Goal: Task Accomplishment & Management: Use online tool/utility

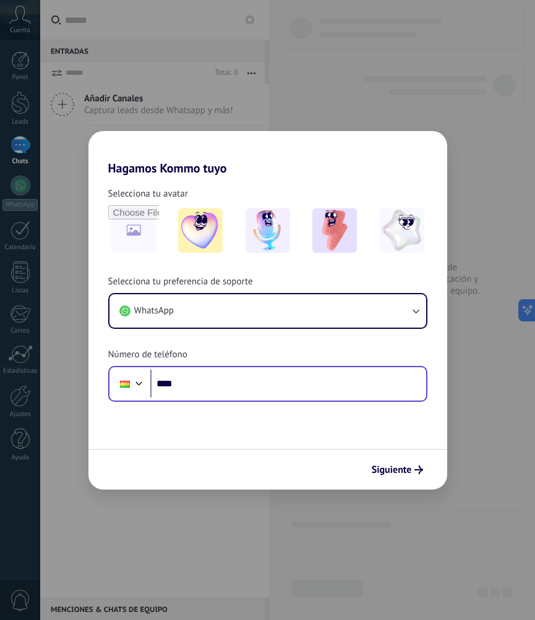
click at [212, 401] on form "Selecciona tu avatar Selecciona tu preferencia de soporte WhatsApp Número de te…" at bounding box center [267, 333] width 359 height 314
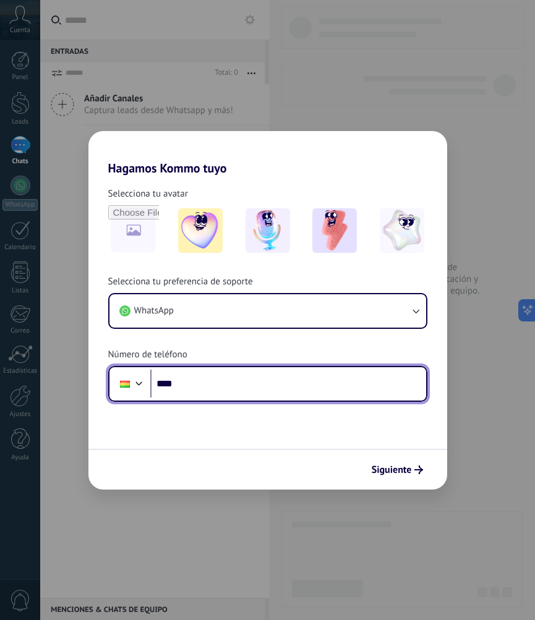
click at [212, 397] on input "****" at bounding box center [288, 384] width 276 height 28
click at [222, 382] on input "****" at bounding box center [288, 384] width 276 height 28
type input "**********"
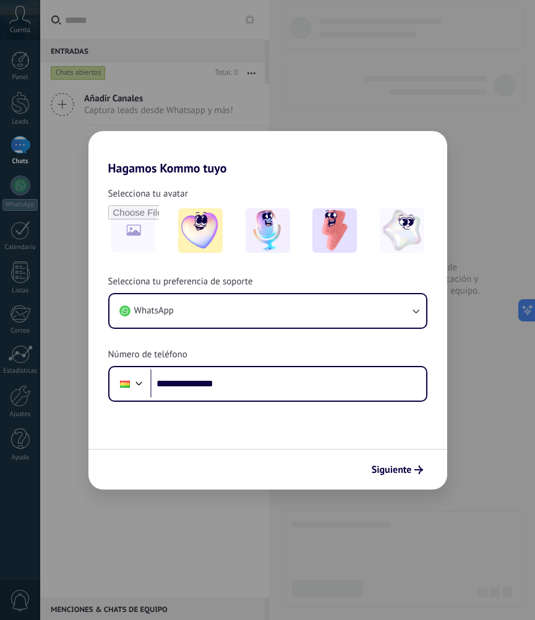
click at [431, 483] on div "Siguiente" at bounding box center [267, 469] width 359 height 41
click at [421, 476] on button "Siguiente" at bounding box center [397, 470] width 62 height 21
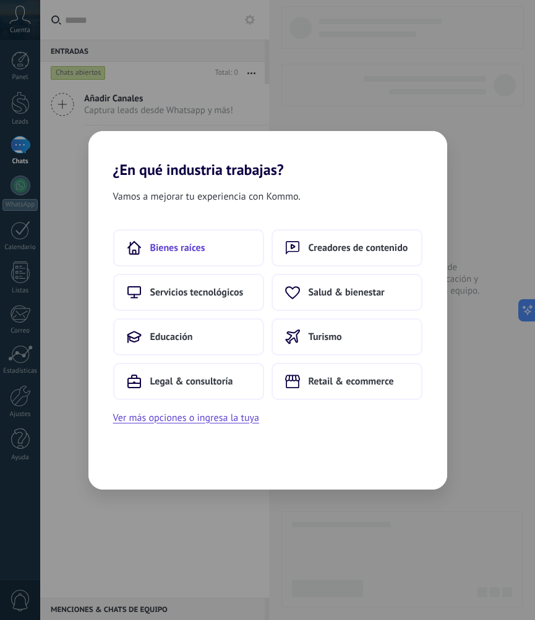
click at [191, 244] on span "Bienes raíces" at bounding box center [177, 248] width 55 height 12
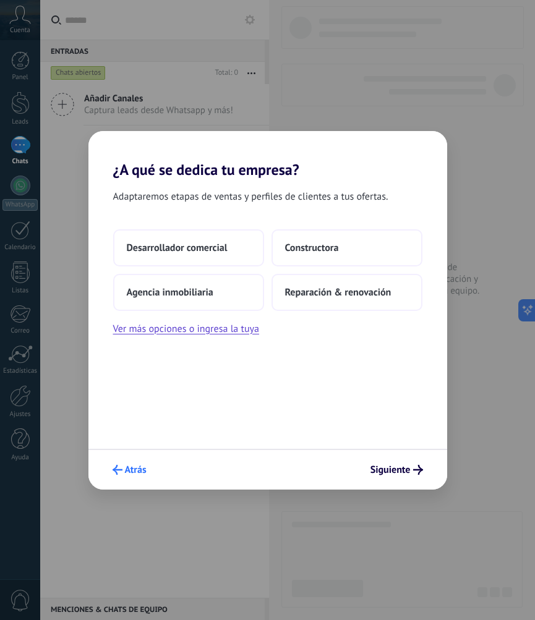
click at [124, 468] on span "Atrás" at bounding box center [130, 470] width 34 height 10
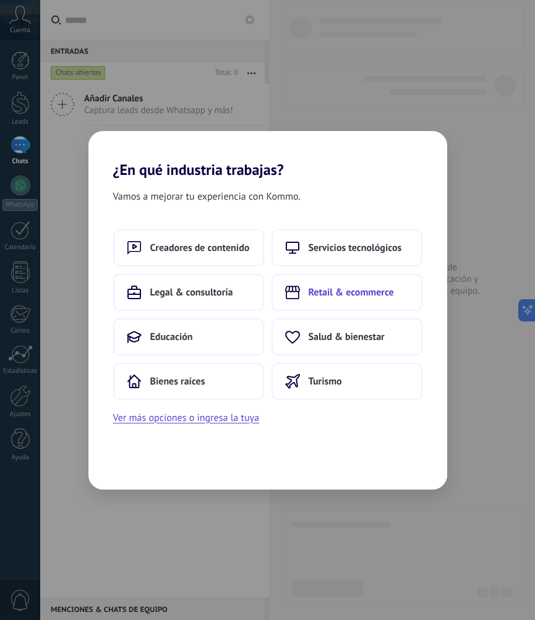
click at [299, 301] on button "Retail & ecommerce" at bounding box center [347, 292] width 151 height 37
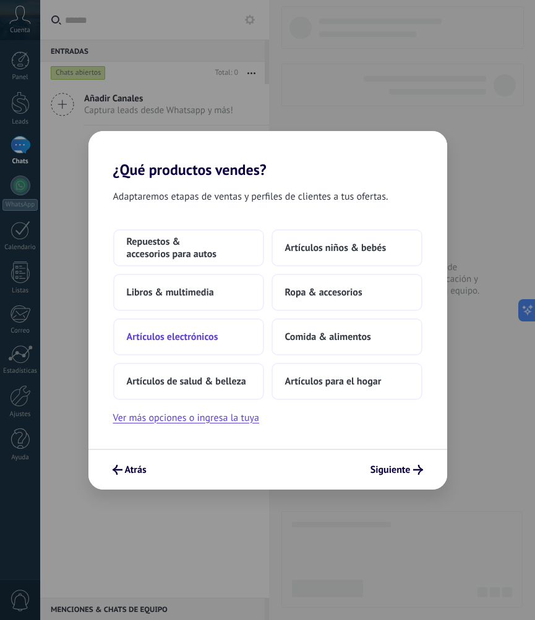
click at [191, 346] on button "Artículos electrónicos" at bounding box center [188, 337] width 151 height 37
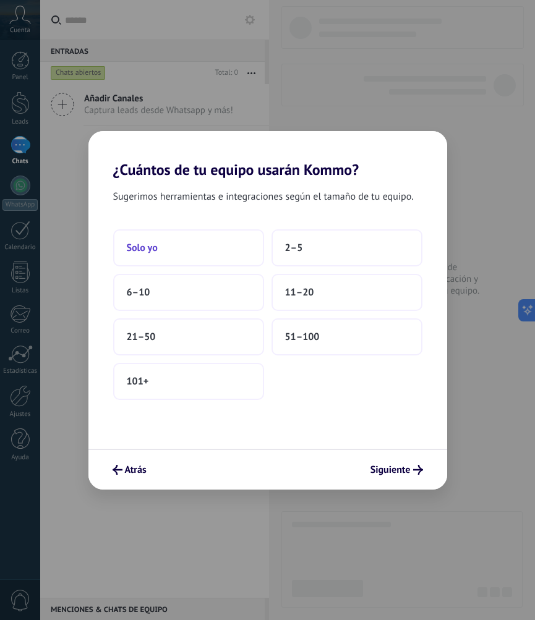
click at [234, 236] on button "Solo yo" at bounding box center [188, 247] width 151 height 37
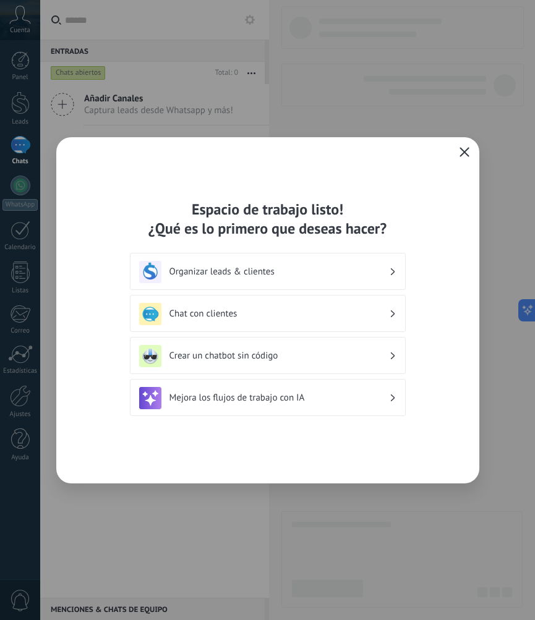
click at [272, 285] on div "Organizar leads & clientes" at bounding box center [268, 271] width 276 height 37
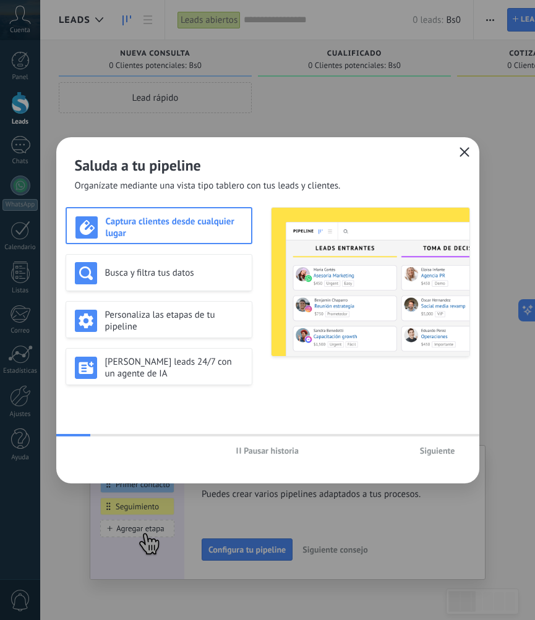
click at [464, 147] on icon "button" at bounding box center [465, 152] width 10 height 10
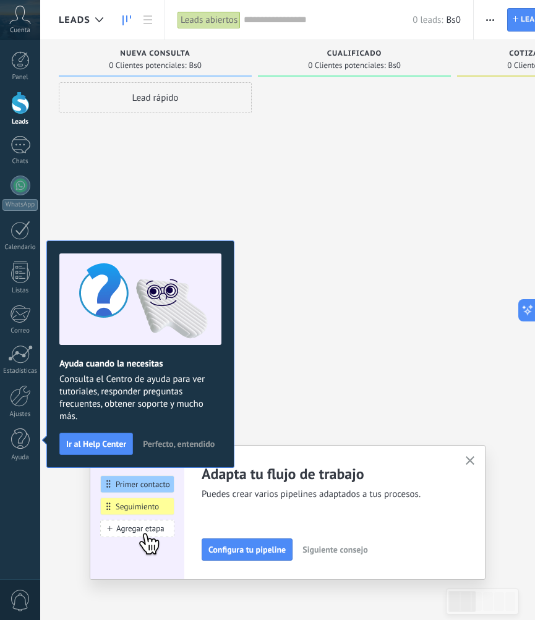
click at [476, 458] on button "button" at bounding box center [470, 461] width 15 height 17
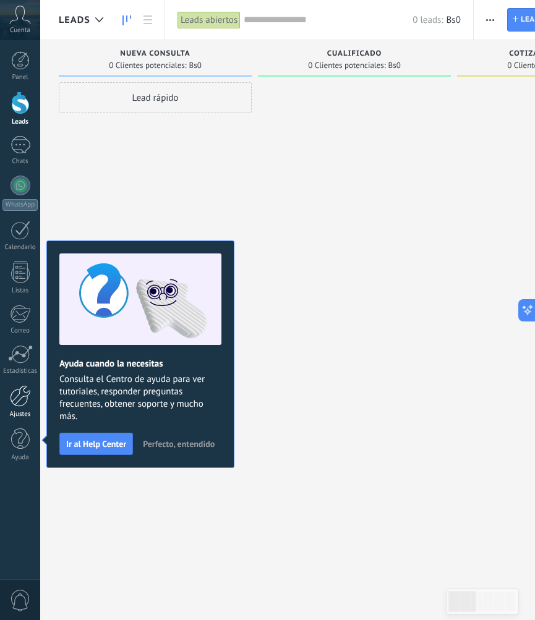
click at [12, 400] on div at bounding box center [20, 396] width 21 height 22
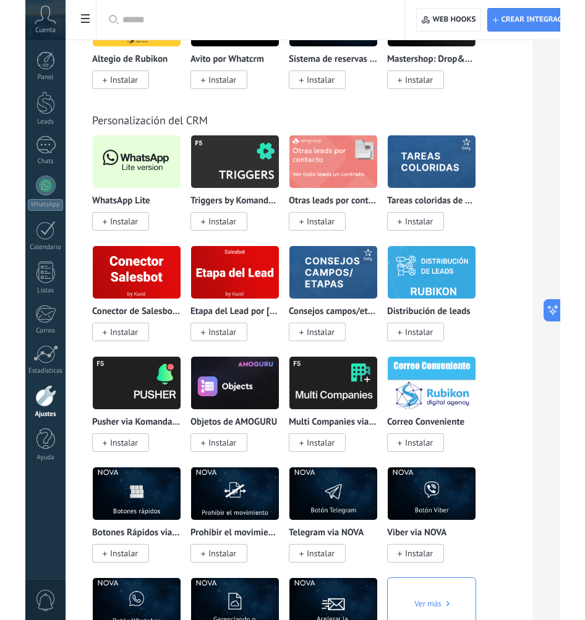
scroll to position [3532, 0]
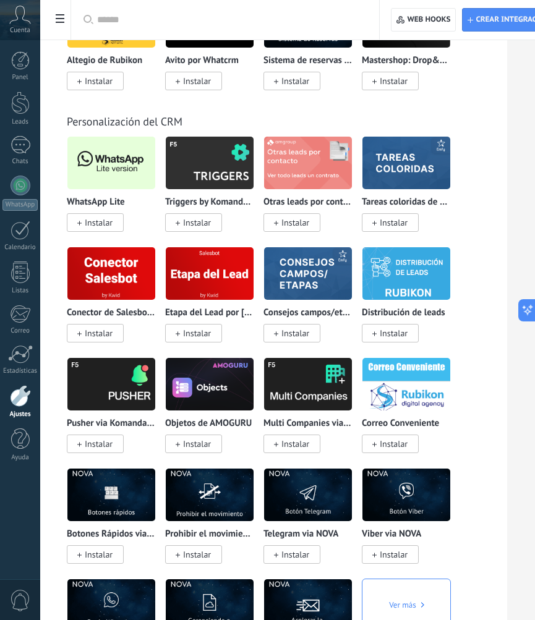
click at [120, 213] on span "Instalar" at bounding box center [95, 222] width 57 height 19
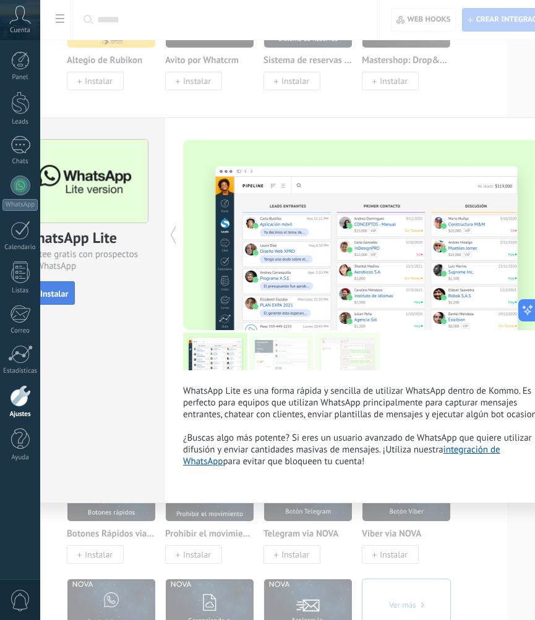
click at [71, 293] on button "Instalar" at bounding box center [49, 293] width 51 height 24
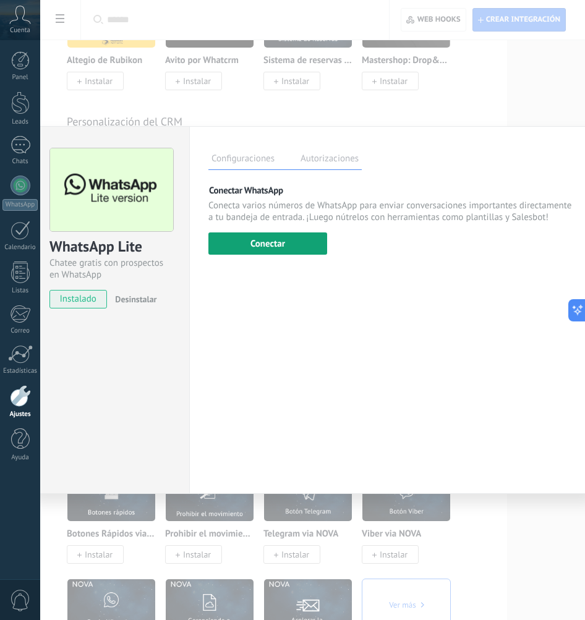
click at [257, 241] on button "Conectar" at bounding box center [267, 244] width 119 height 22
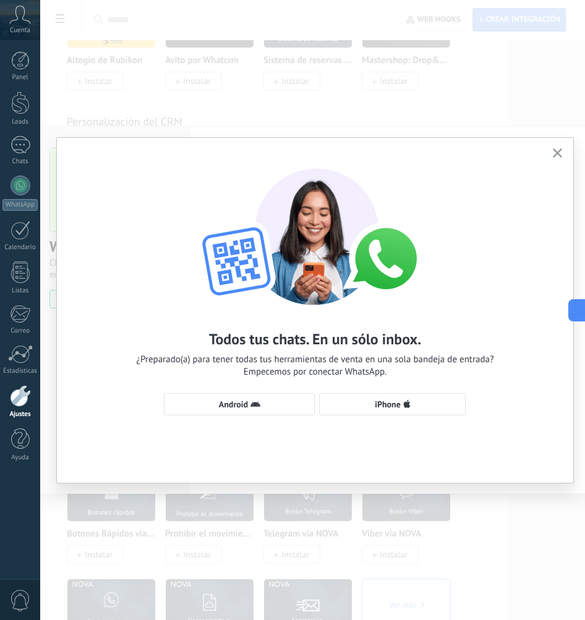
click at [241, 389] on div "Todos tus chats. En un sólo inbox. ¿Preparado(a) para tener todas tus herramien…" at bounding box center [315, 286] width 517 height 296
click at [238, 395] on button "Android" at bounding box center [239, 404] width 151 height 22
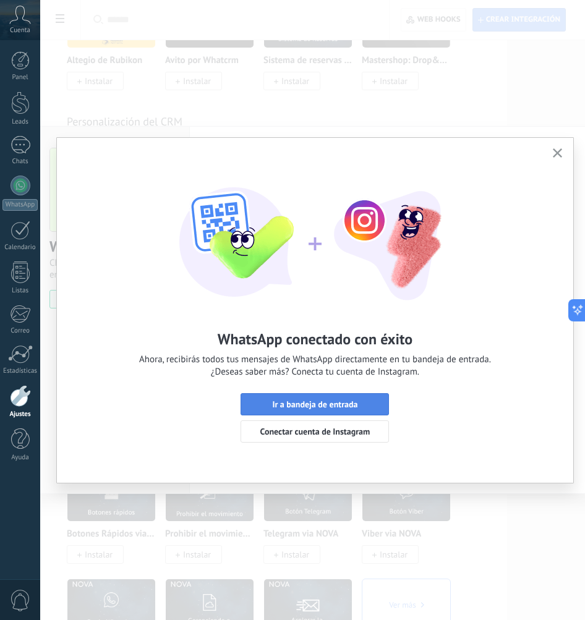
click at [283, 407] on span "Ir a bandeja de entrada" at bounding box center [314, 404] width 85 height 9
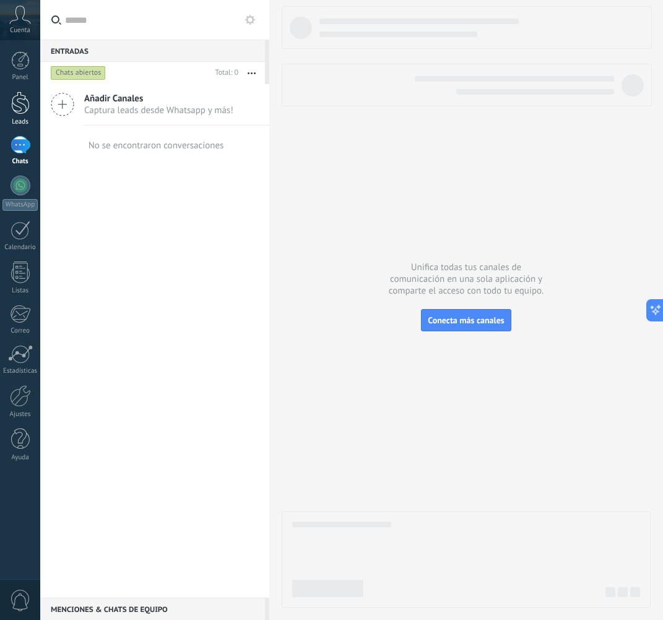
click at [24, 100] on div at bounding box center [20, 103] width 19 height 23
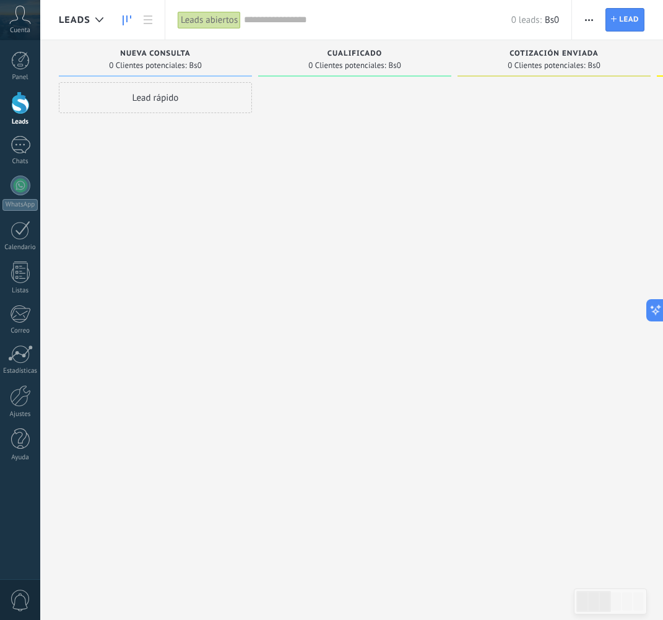
click at [534, 21] on button "button" at bounding box center [589, 20] width 18 height 24
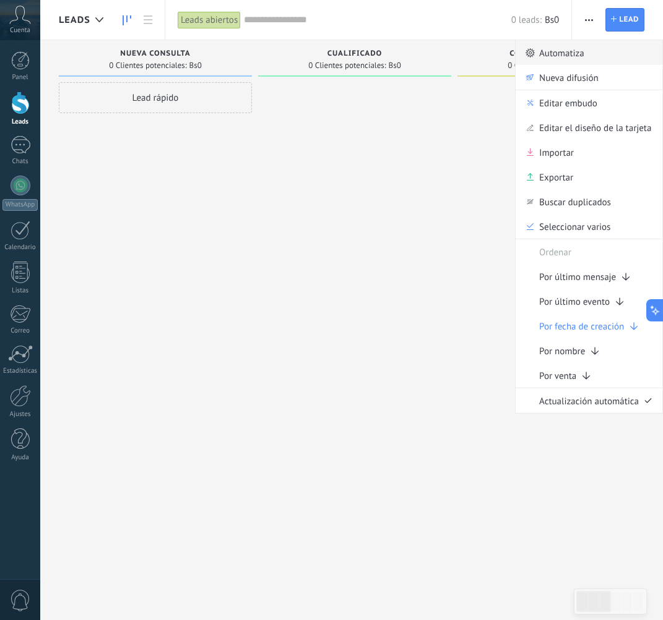
click at [534, 51] on span "Automatiza" at bounding box center [561, 52] width 45 height 25
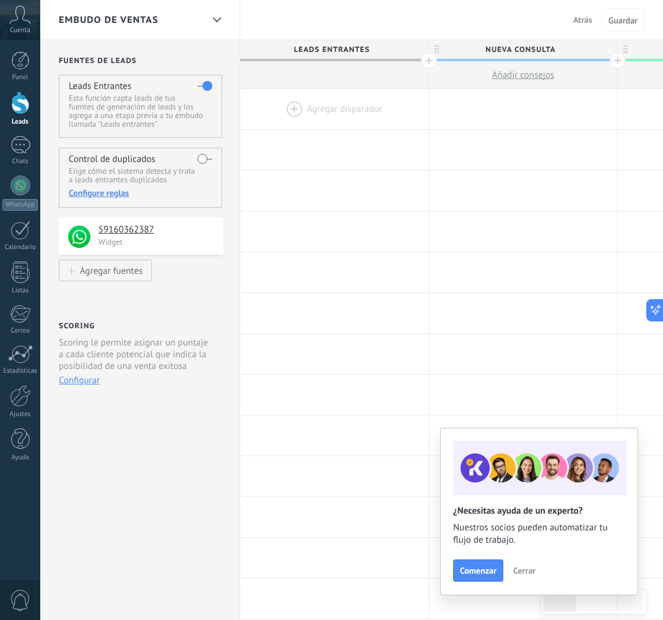
click at [307, 111] on div at bounding box center [334, 109] width 188 height 40
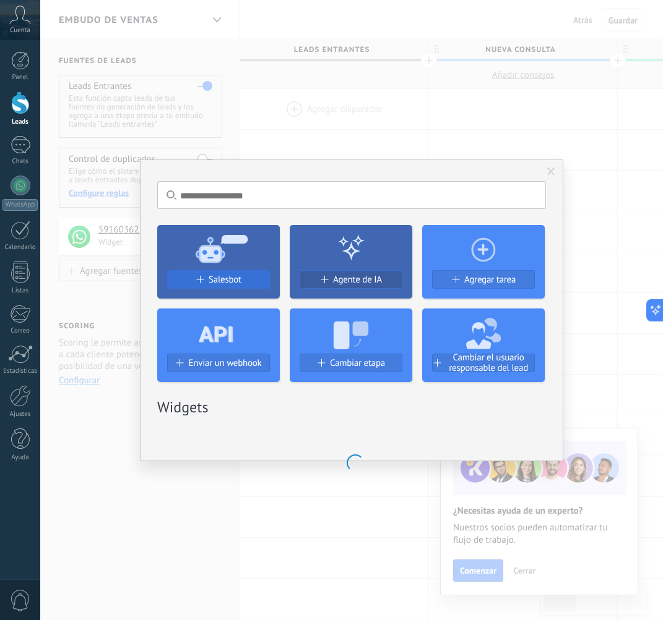
click at [242, 283] on div "Salesbot" at bounding box center [218, 280] width 101 height 11
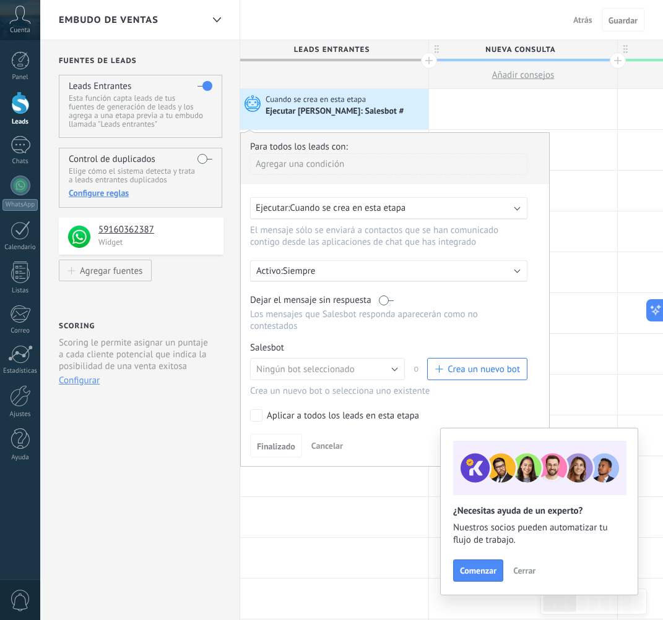
click at [498, 374] on span "Crea un nuevo bot" at bounding box center [483, 370] width 72 height 12
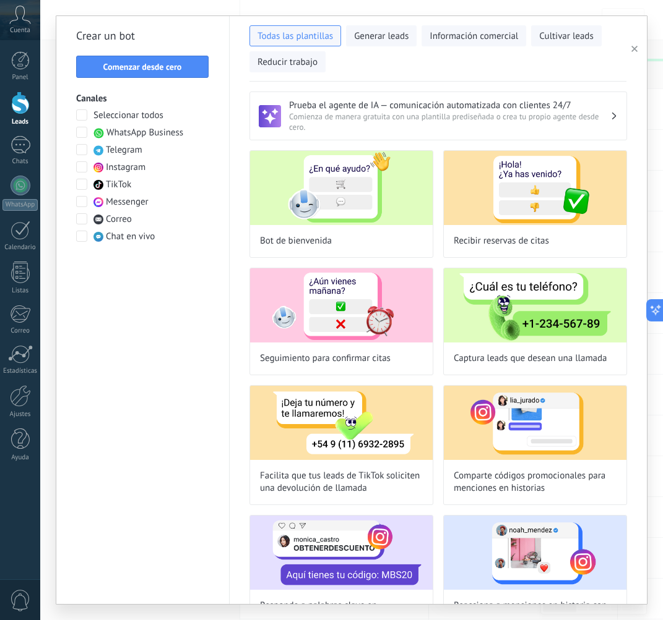
type input "**********"
click at [171, 59] on button "Comenzar desde cero" at bounding box center [142, 67] width 132 height 22
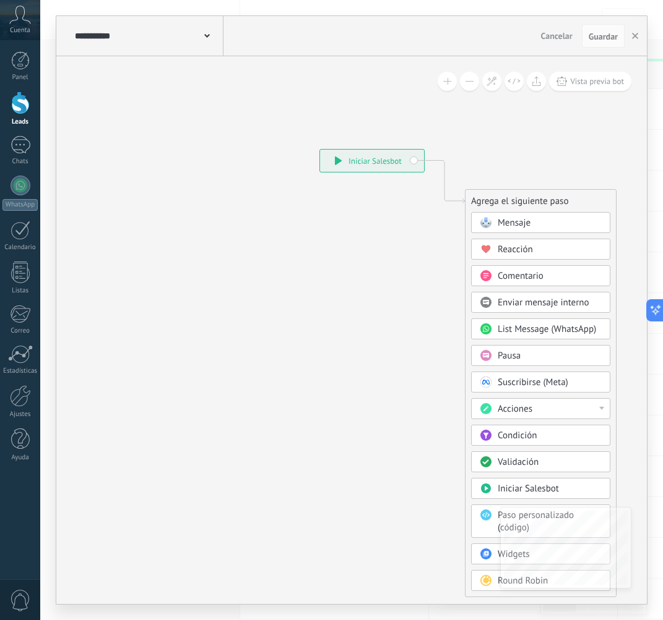
click at [534, 438] on div "Condición" at bounding box center [549, 436] width 104 height 12
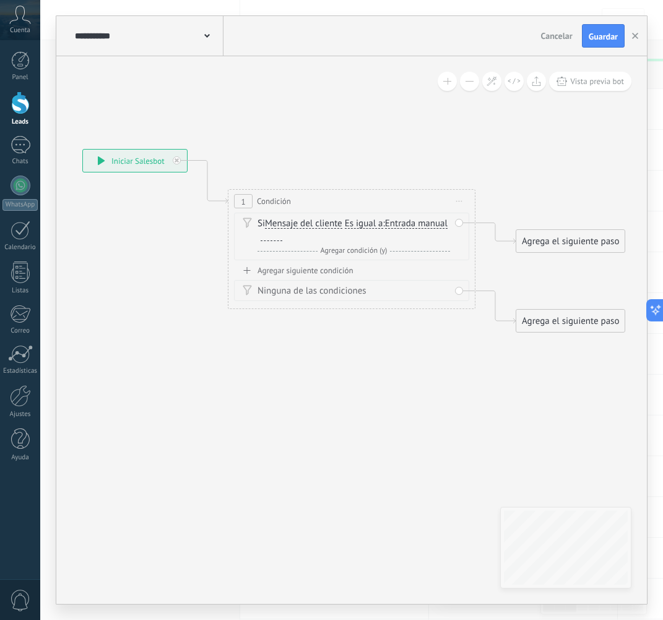
click at [360, 223] on span "Es igual a" at bounding box center [364, 224] width 38 height 10
click at [360, 223] on button "Es igual a" at bounding box center [415, 224] width 155 height 22
click at [366, 264] on span "Contiene" at bounding box center [406, 268] width 150 height 12
click at [271, 235] on div at bounding box center [271, 236] width 22 height 10
paste div
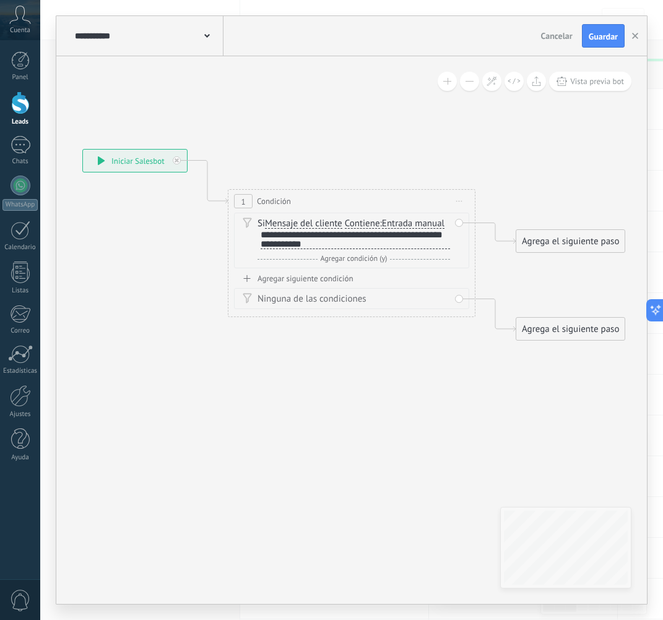
click at [294, 281] on div "Agregar siguiente condición" at bounding box center [351, 278] width 235 height 11
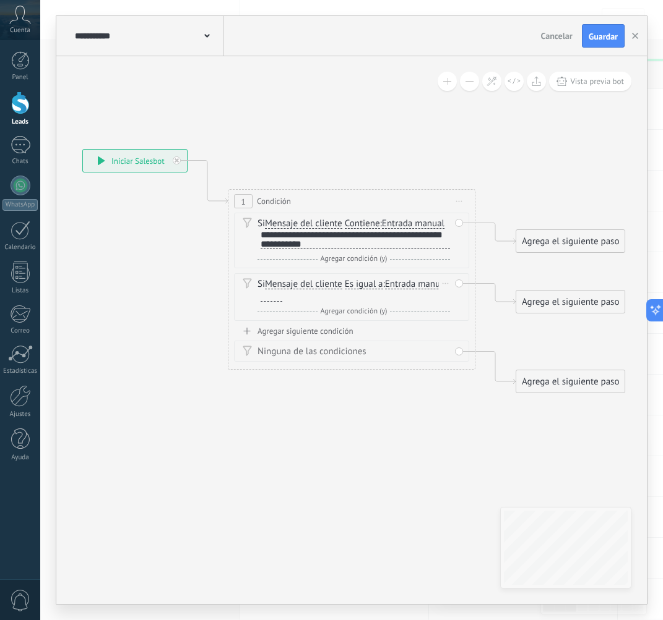
click at [381, 288] on span "Es igual a" at bounding box center [364, 285] width 38 height 10
click at [381, 288] on button "Es igual a" at bounding box center [415, 284] width 155 height 22
click at [370, 328] on span "Contiene" at bounding box center [406, 328] width 150 height 12
click at [267, 298] on div at bounding box center [271, 297] width 22 height 10
paste div
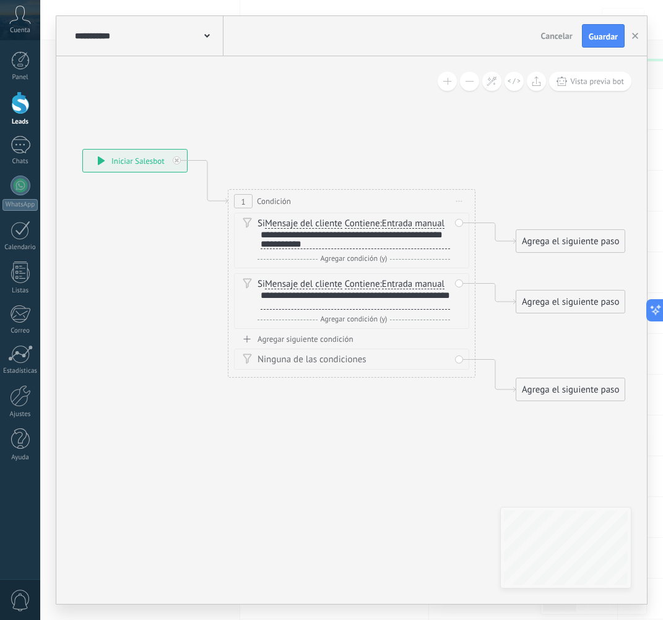
click at [284, 337] on div "Agregar siguiente condición" at bounding box center [351, 339] width 235 height 11
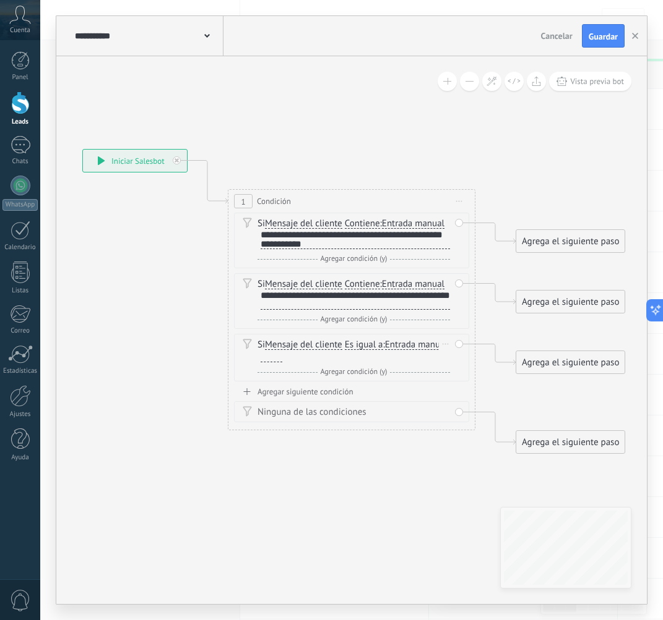
click at [346, 341] on span "Es igual a" at bounding box center [364, 345] width 38 height 10
click at [346, 341] on button "Es igual a" at bounding box center [415, 345] width 155 height 22
drag, startPoint x: 377, startPoint y: 380, endPoint x: 313, endPoint y: 373, distance: 64.1
click at [377, 380] on li "Contiene" at bounding box center [407, 389] width 153 height 22
click at [280, 357] on div at bounding box center [271, 358] width 22 height 10
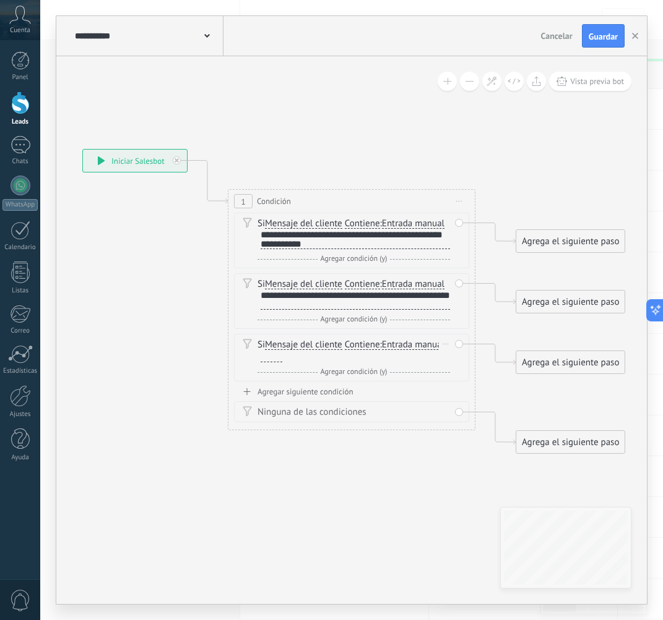
paste div
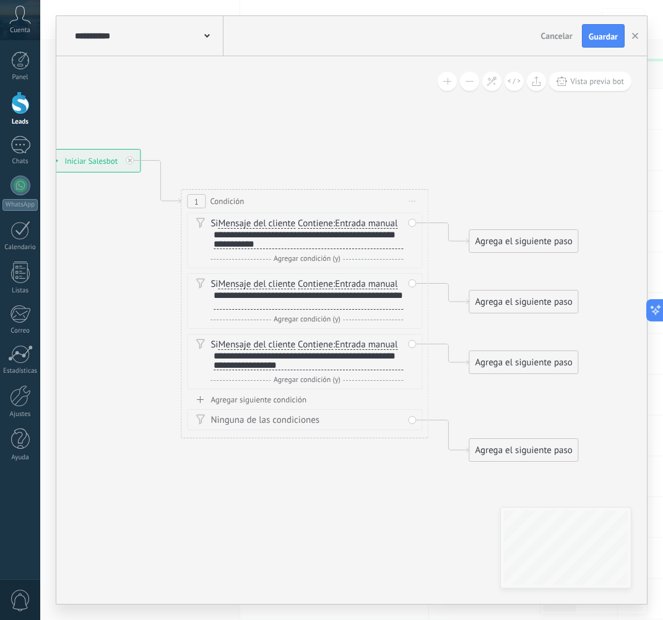
click at [526, 248] on div "Agrega el siguiente paso" at bounding box center [523, 241] width 108 height 20
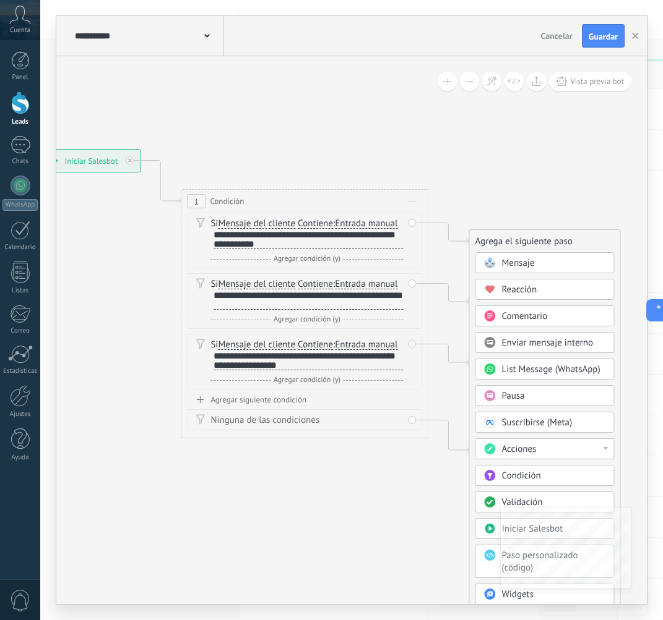
click at [534, 391] on div "Pausa" at bounding box center [553, 396] width 104 height 12
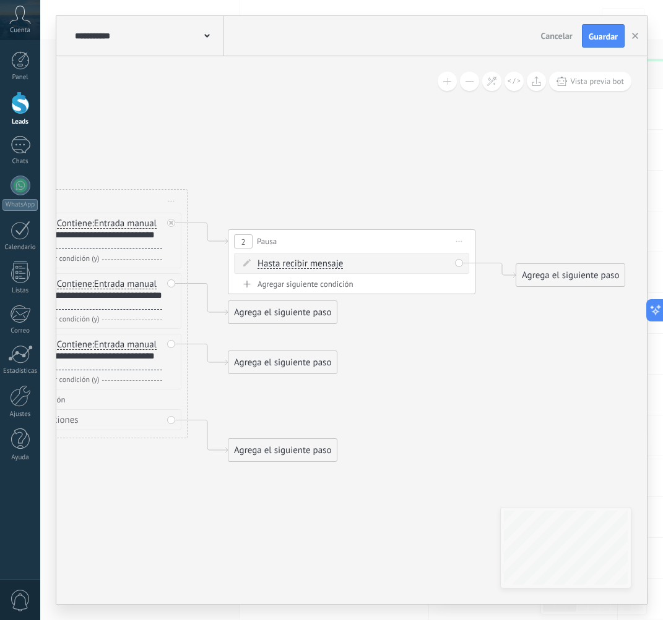
click at [322, 260] on span "Hasta recibir mensaje" at bounding box center [299, 264] width 85 height 10
click at [322, 260] on button "Hasta recibir mensaje" at bounding box center [328, 264] width 155 height 22
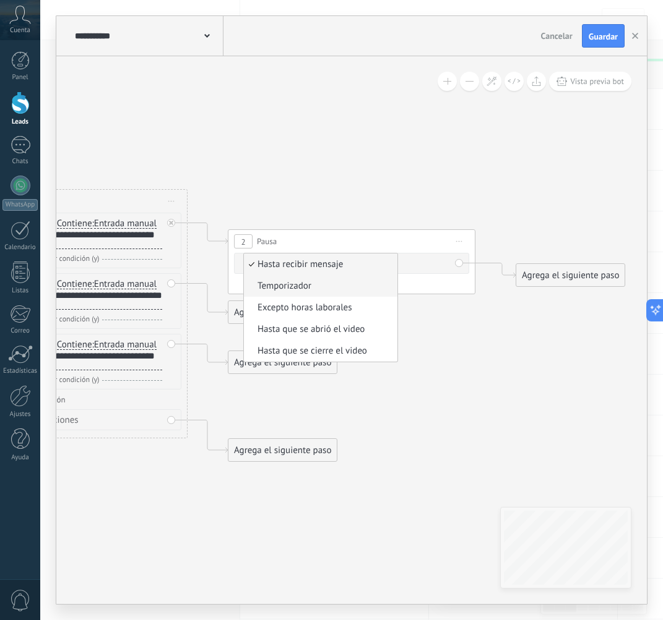
click at [333, 286] on span "Temporizador" at bounding box center [319, 286] width 150 height 12
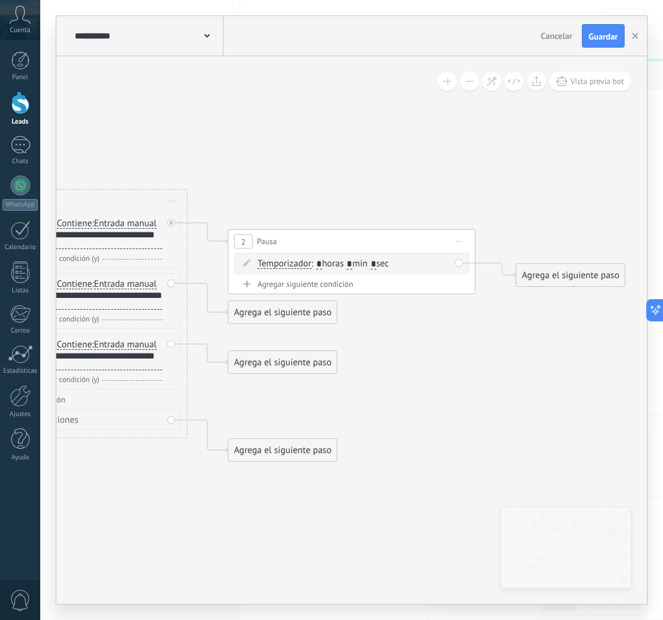
click at [366, 258] on span ": * horas * min * sec" at bounding box center [349, 264] width 77 height 12
drag, startPoint x: 351, startPoint y: 264, endPoint x: 362, endPoint y: 260, distance: 12.2
click at [351, 264] on span ": * horas * min * sec" at bounding box center [349, 264] width 77 height 12
click at [362, 260] on span ": * horas * min * sec" at bounding box center [349, 264] width 77 height 12
click at [358, 262] on span ": * horas * min * sec" at bounding box center [349, 264] width 77 height 12
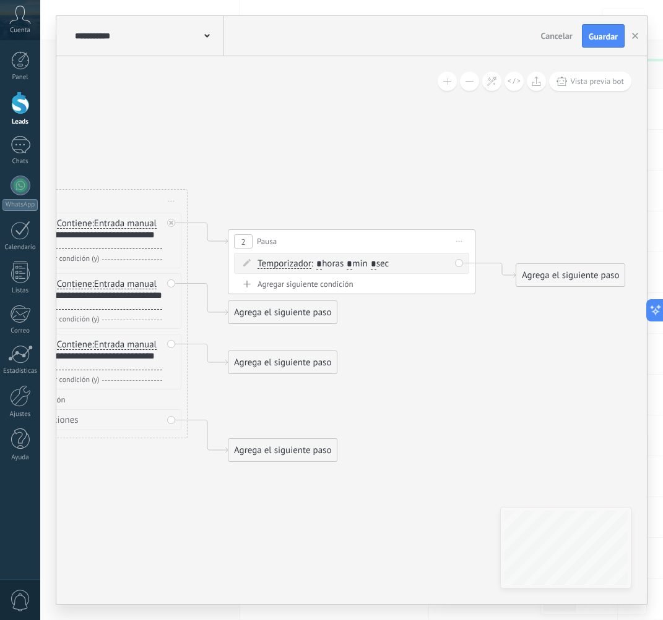
drag, startPoint x: 357, startPoint y: 262, endPoint x: 350, endPoint y: 262, distance: 6.8
click at [350, 262] on span ": * horas * min * sec" at bounding box center [349, 264] width 77 height 12
type input "*"
click at [376, 264] on input "*" at bounding box center [374, 265] width 6 height 10
type input "**"
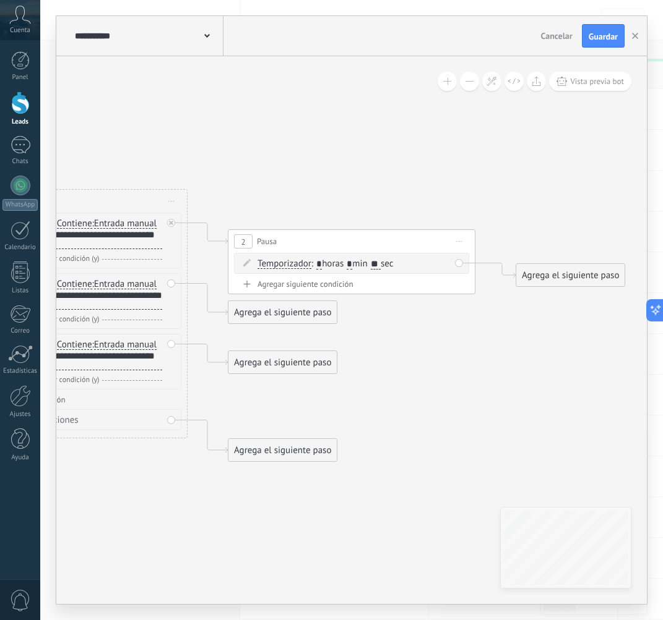
click at [534, 273] on div "Agrega el siguiente paso" at bounding box center [570, 275] width 108 height 20
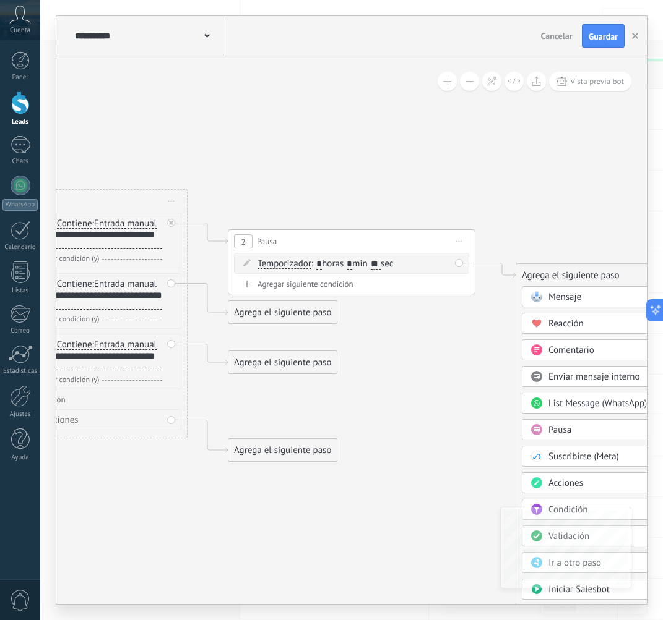
click at [534, 301] on span at bounding box center [536, 297] width 24 height 10
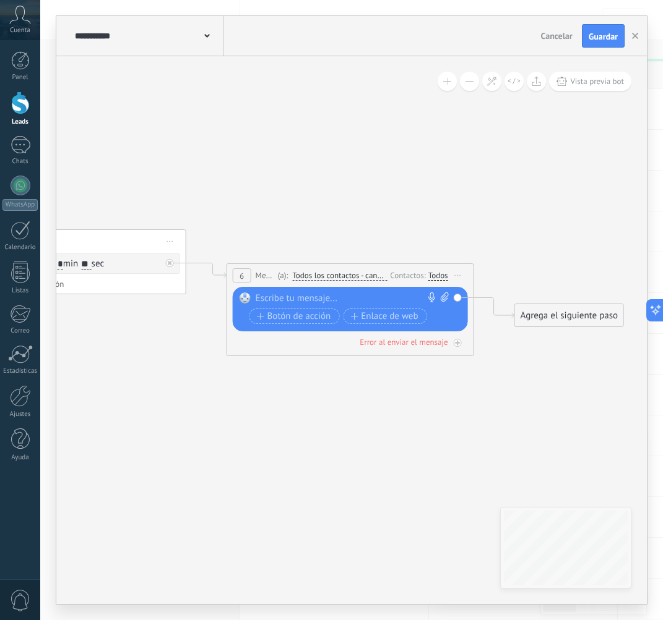
click at [443, 294] on icon at bounding box center [444, 297] width 8 height 9
click input "Subir" at bounding box center [0, 0] width 0 height 0
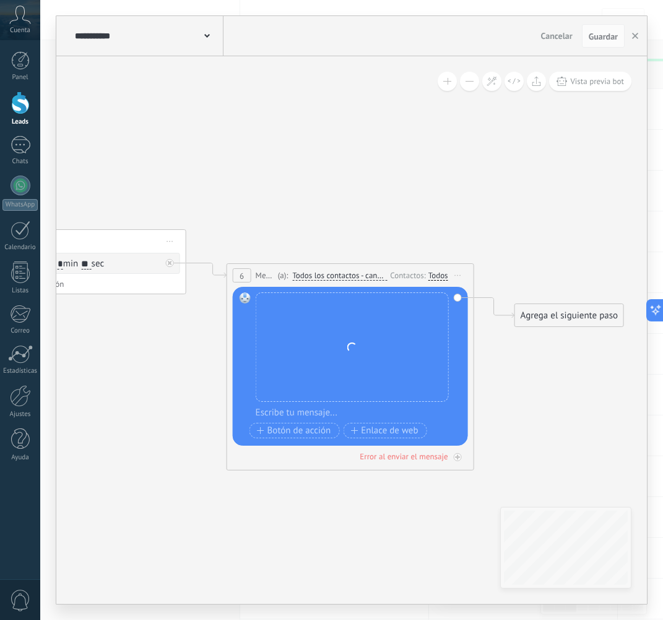
click at [300, 413] on div at bounding box center [357, 413] width 205 height 12
paste div
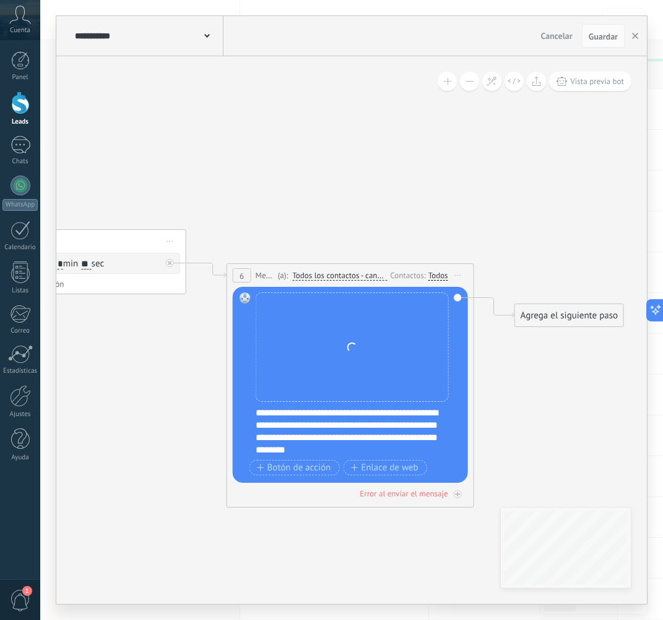
click at [290, 411] on div "**********" at bounding box center [357, 431] width 205 height 49
click at [256, 412] on div "**********" at bounding box center [357, 431] width 205 height 49
click at [534, 323] on div "Agrega el siguiente paso" at bounding box center [569, 316] width 108 height 20
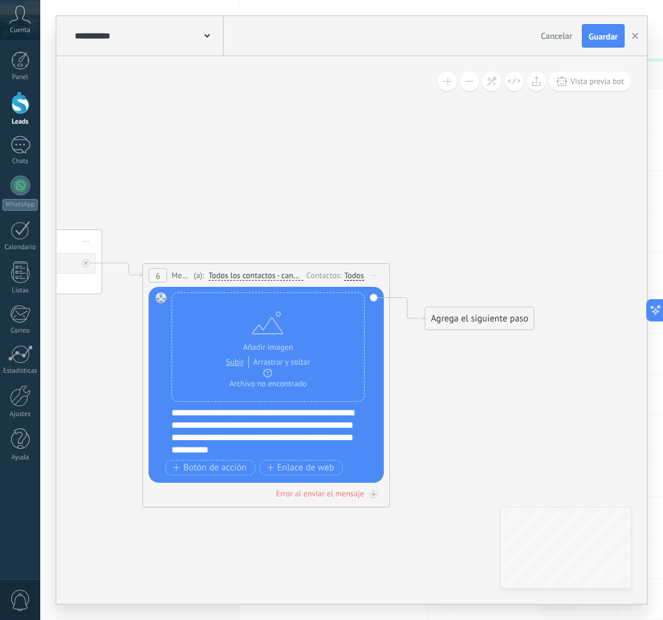
click at [477, 312] on div "Agrega el siguiente paso" at bounding box center [479, 319] width 108 height 20
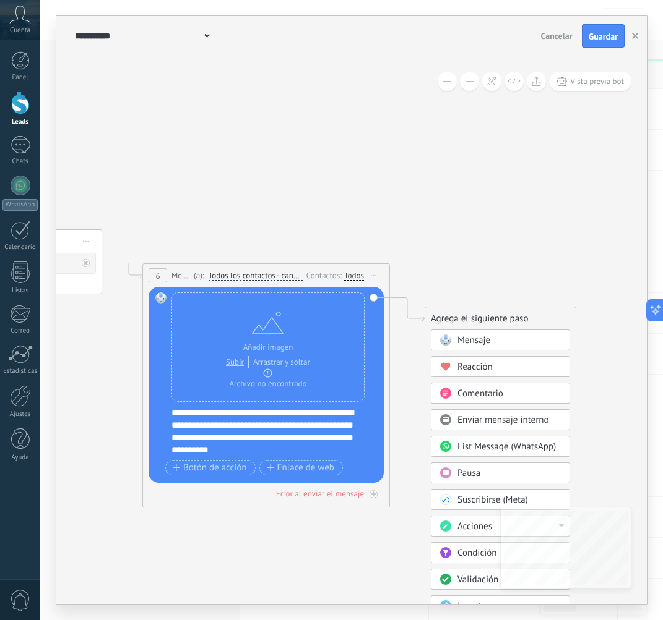
click at [491, 468] on div "Pausa" at bounding box center [509, 474] width 104 height 12
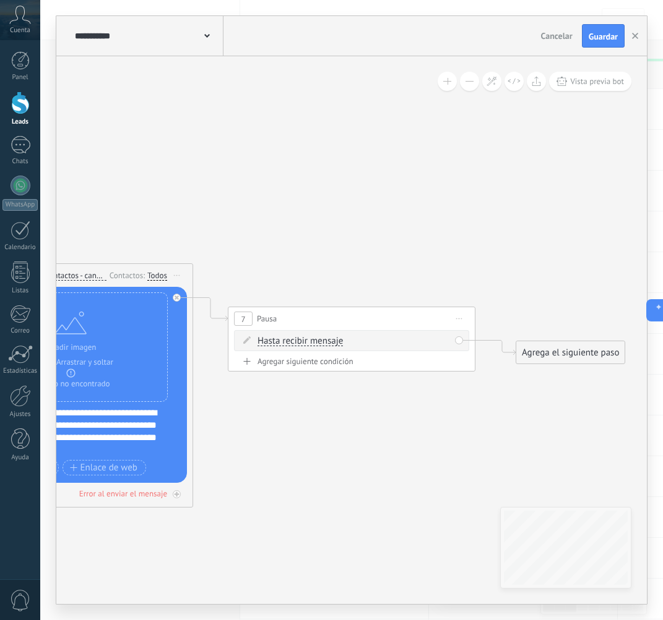
click at [325, 338] on span "Hasta recibir mensaje" at bounding box center [299, 342] width 85 height 10
click at [325, 338] on button "Hasta recibir mensaje" at bounding box center [328, 341] width 155 height 22
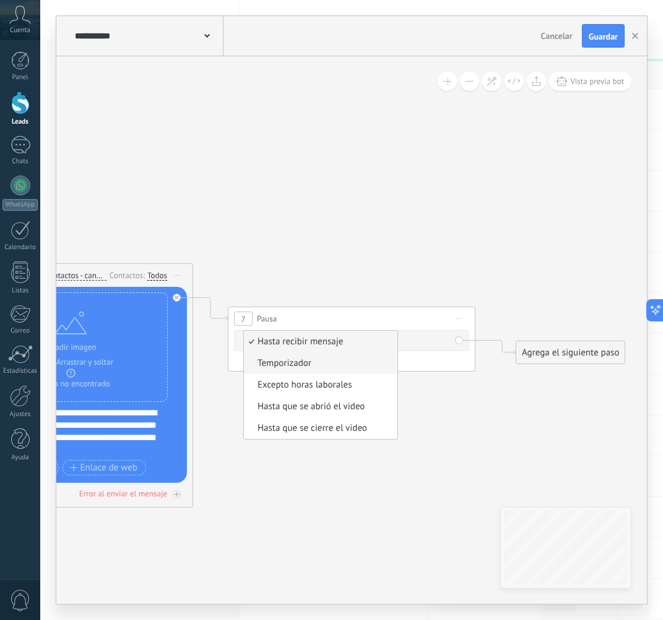
click at [332, 361] on span "Temporizador" at bounding box center [319, 364] width 150 height 12
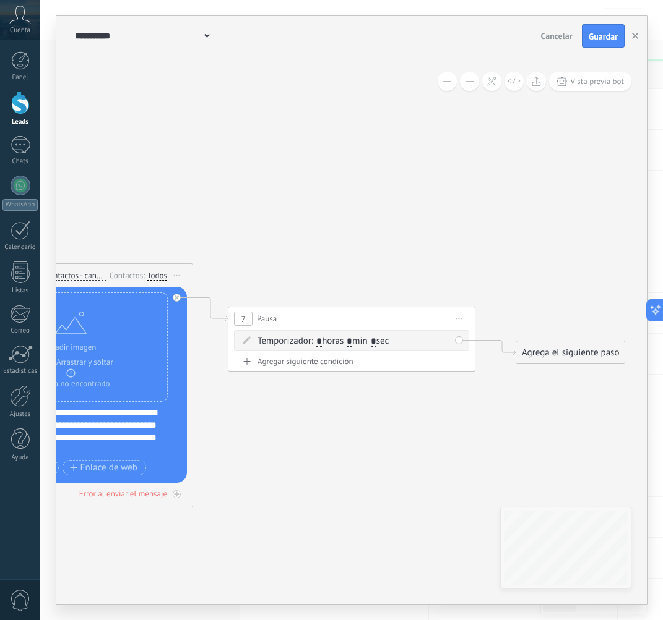
click at [361, 337] on span ": * horas * min * sec" at bounding box center [349, 341] width 77 height 12
click at [359, 340] on span ": * horas * min * sec" at bounding box center [349, 341] width 77 height 12
click at [352, 341] on input "*" at bounding box center [349, 342] width 6 height 10
type input "*"
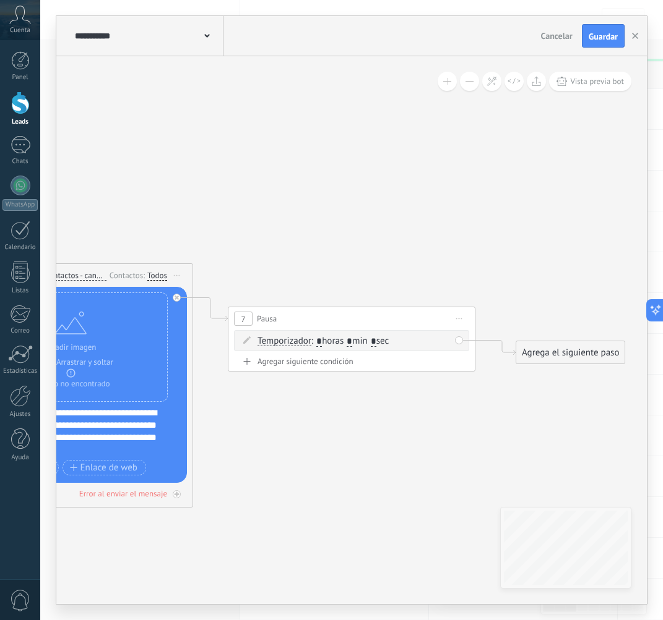
click at [376, 340] on input "*" at bounding box center [374, 342] width 6 height 10
type input "**"
click at [534, 353] on div "Agrega el siguiente paso" at bounding box center [570, 353] width 108 height 20
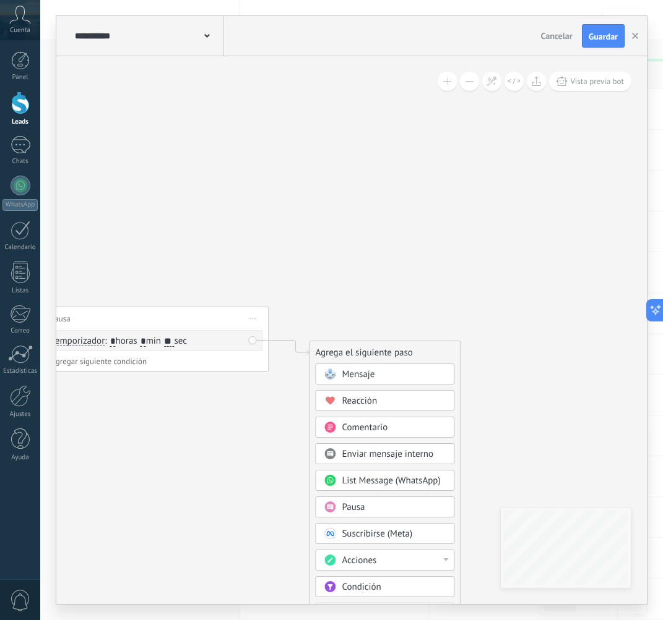
click at [432, 386] on div "Mensaje Mensaje Mensaje Reacción Comentario Enviar mensaje interno" at bounding box center [384, 579] width 139 height 431
click at [431, 377] on div "Mensaje" at bounding box center [393, 375] width 104 height 12
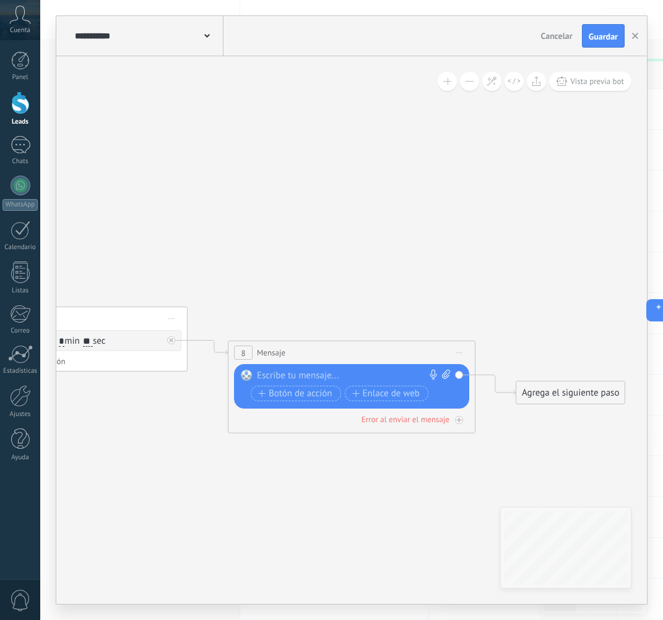
click at [312, 377] on div at bounding box center [349, 376] width 184 height 12
paste div
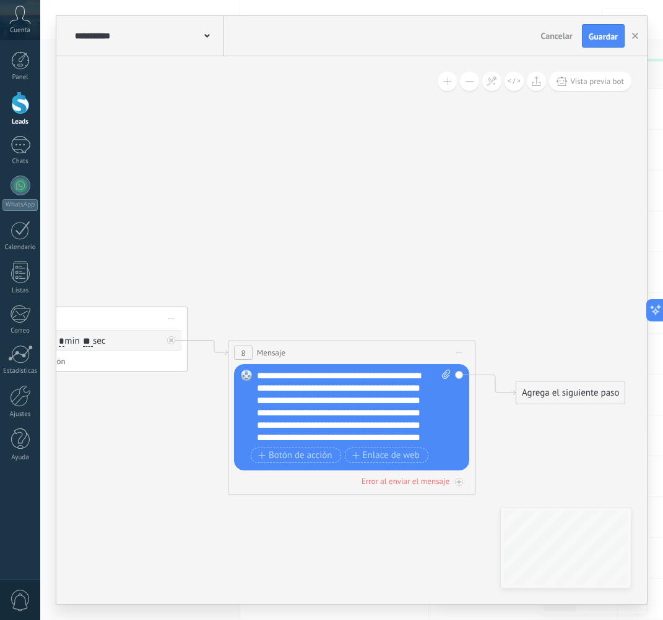
click at [363, 372] on div "**********" at bounding box center [354, 407] width 194 height 74
click at [283, 414] on div "**********" at bounding box center [354, 407] width 194 height 74
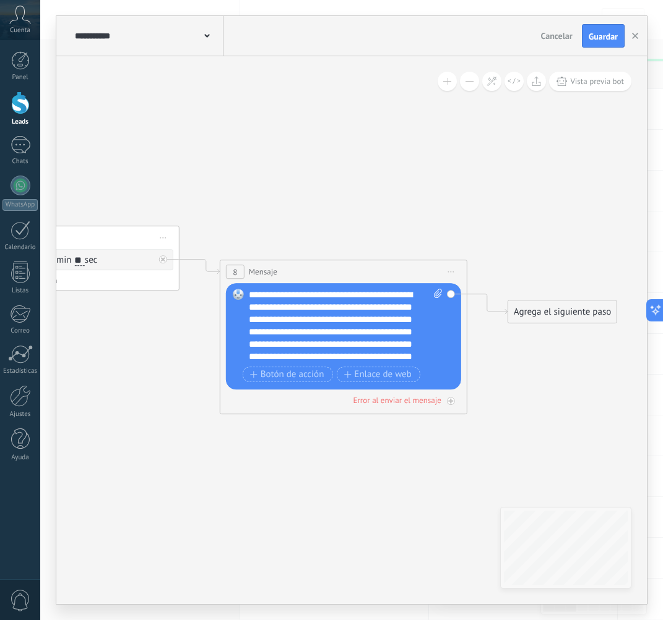
scroll to position [25, 0]
click at [273, 356] on div "**********" at bounding box center [346, 326] width 194 height 74
click at [399, 355] on div "**********" at bounding box center [346, 326] width 194 height 74
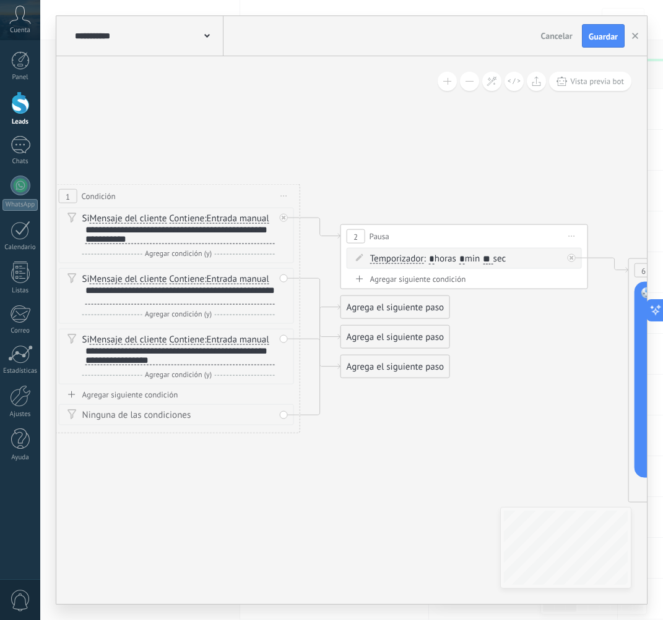
drag, startPoint x: 362, startPoint y: 306, endPoint x: 409, endPoint y: 275, distance: 56.3
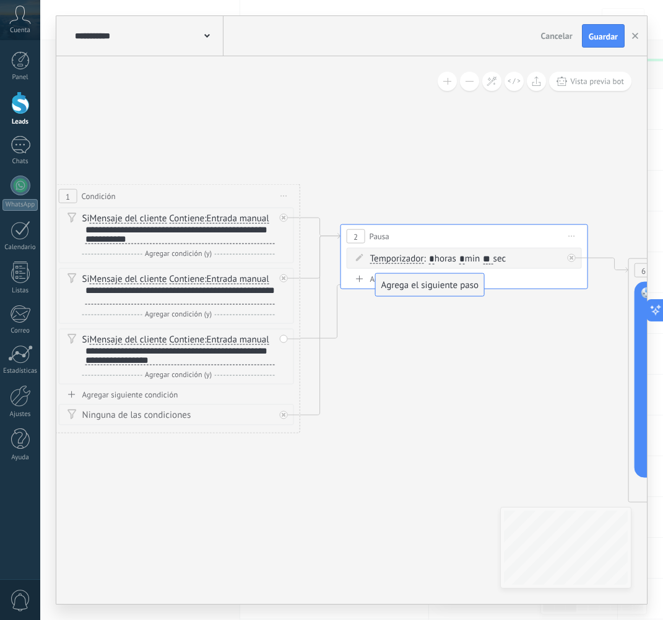
drag, startPoint x: 388, startPoint y: 349, endPoint x: 424, endPoint y: 278, distance: 79.4
click at [281, 415] on icon at bounding box center [283, 415] width 4 height 4
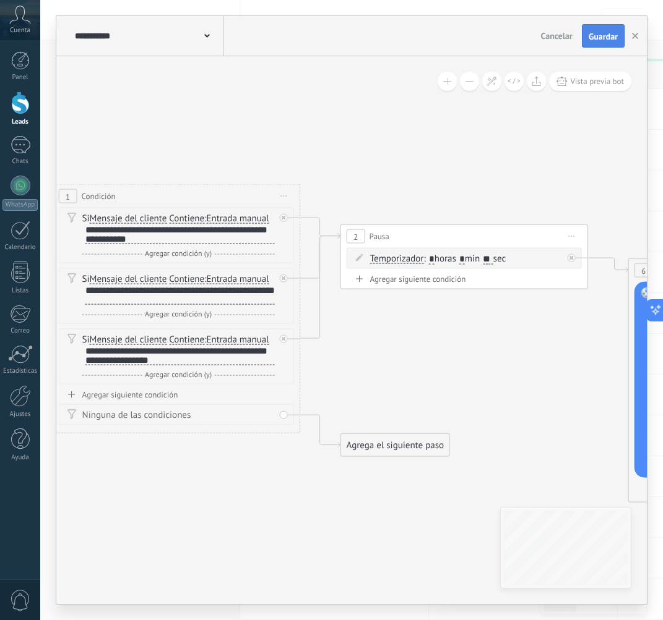
click at [534, 42] on button "Guardar" at bounding box center [602, 36] width 43 height 24
click at [534, 37] on button "button" at bounding box center [634, 36] width 19 height 22
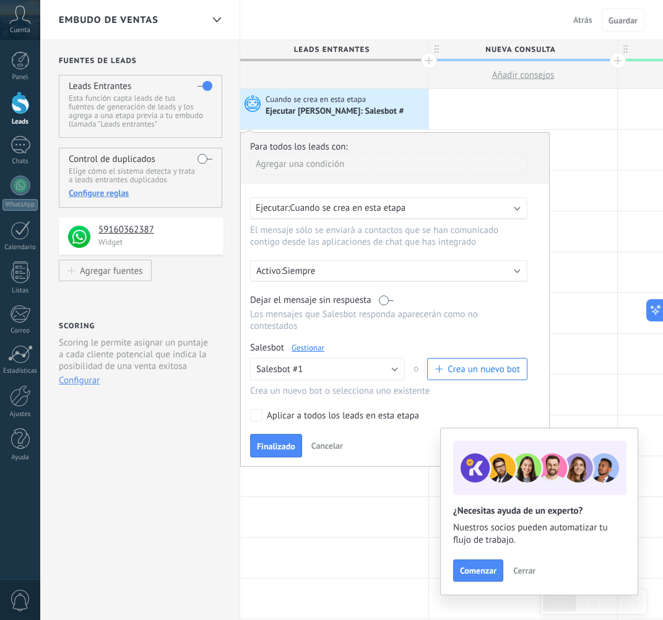
click at [352, 215] on div "Ejecutar: Cuando se crea en esta etapa" at bounding box center [388, 208] width 277 height 22
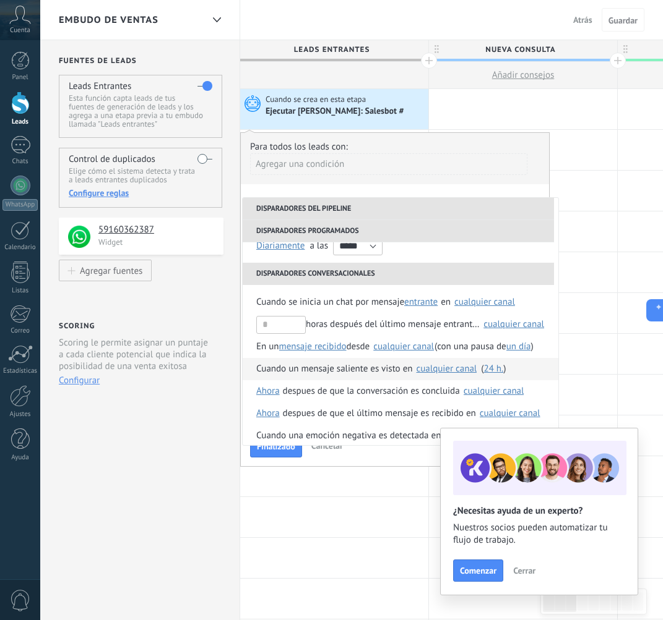
scroll to position [95, 0]
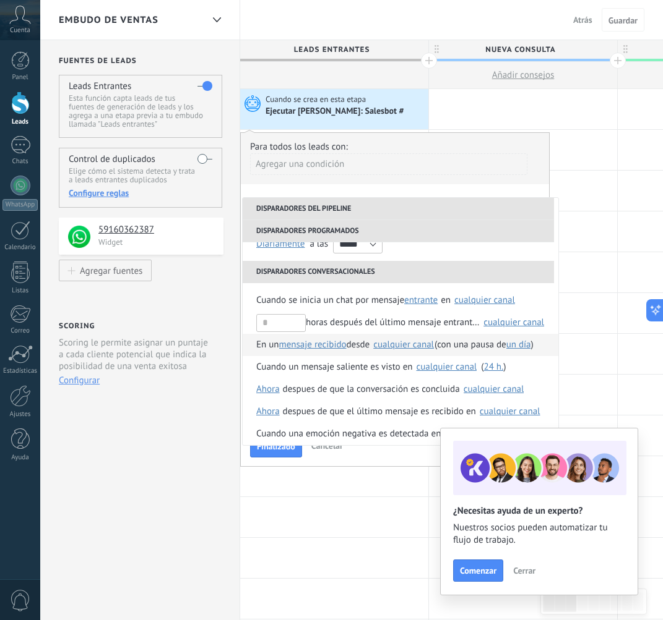
click at [277, 344] on span "En un" at bounding box center [267, 345] width 23 height 22
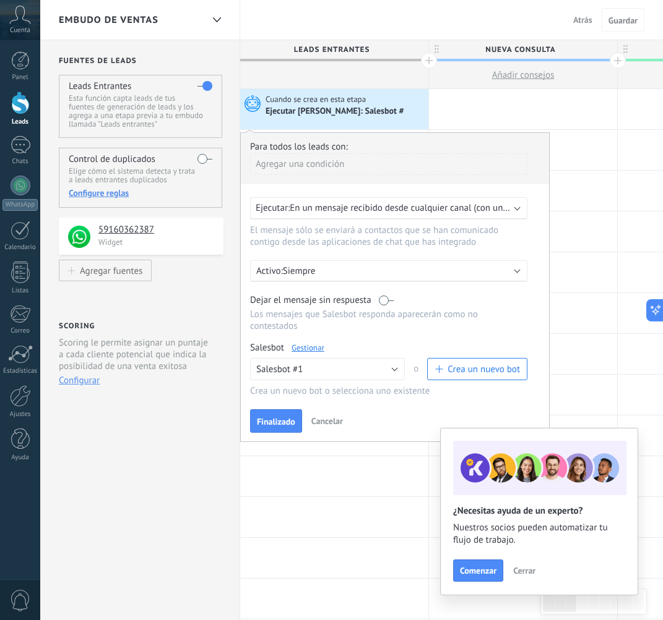
click at [433, 208] on span "En un mensaje recibido desde cualquier canal (con una pausa de Un día)" at bounding box center [433, 208] width 286 height 12
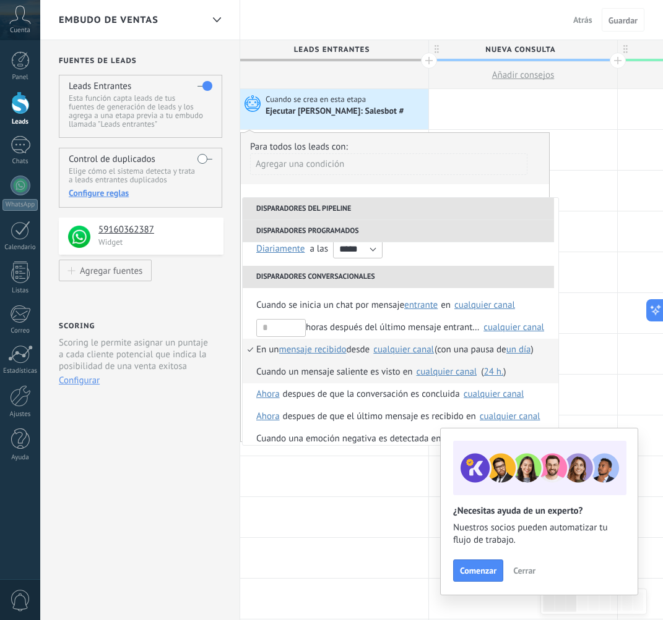
scroll to position [91, 0]
click at [406, 352] on div "cualquier canal" at bounding box center [403, 349] width 61 height 9
click at [479, 354] on div "Seleccionar todo" at bounding box center [502, 355] width 66 height 12
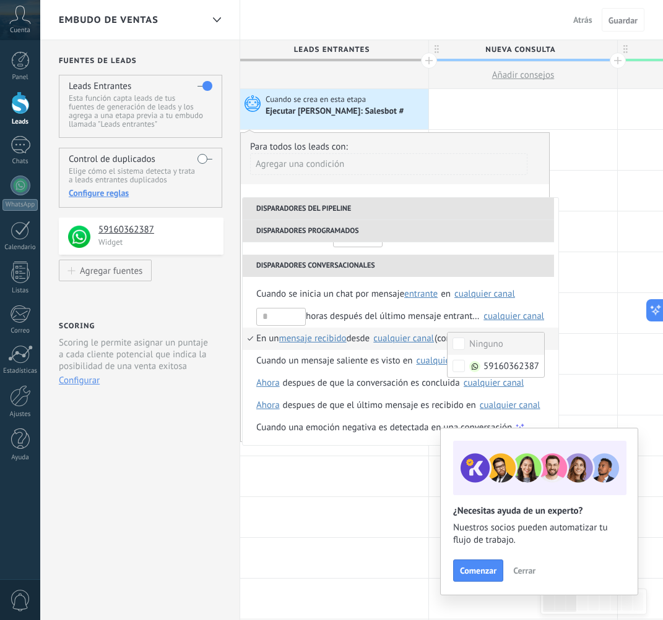
click at [422, 251] on div "**********" at bounding box center [399, 226] width 315 height 57
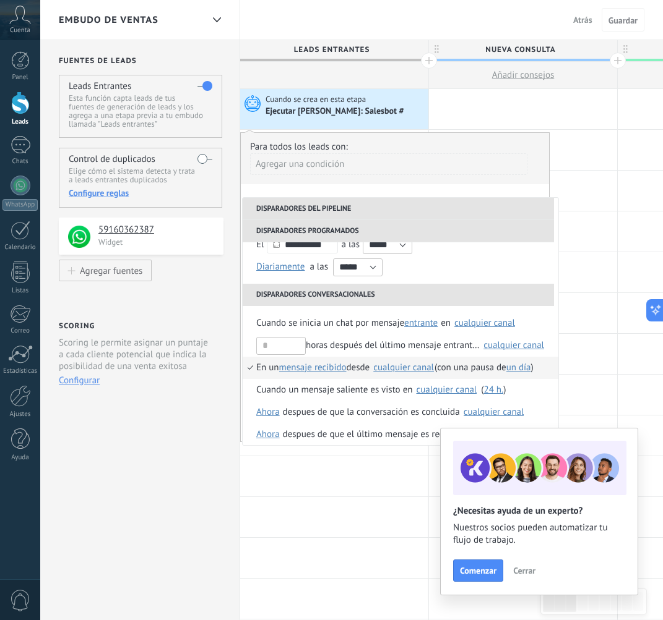
scroll to position [75, 0]
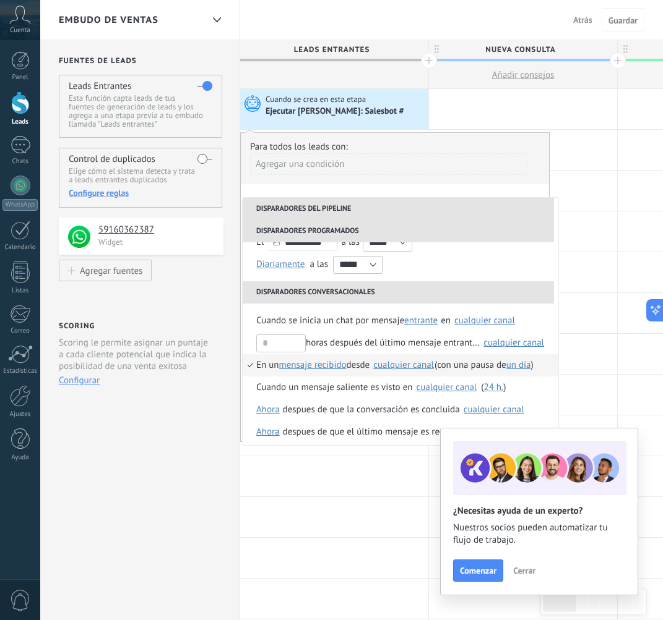
click at [390, 364] on div "cualquier canal" at bounding box center [403, 365] width 61 height 9
click at [440, 189] on div "**********" at bounding box center [394, 287] width 309 height 310
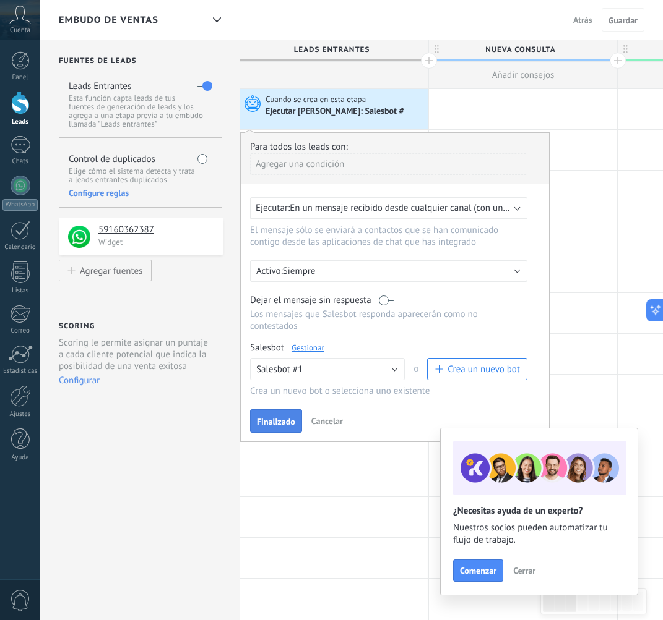
click at [276, 419] on span "Finalizado" at bounding box center [276, 422] width 38 height 9
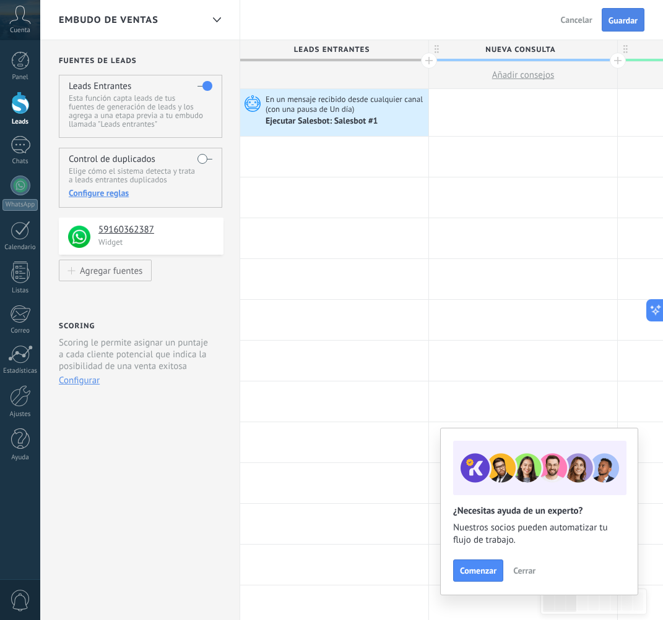
click at [534, 11] on button "Guardar" at bounding box center [622, 20] width 43 height 24
